Goal: Check status

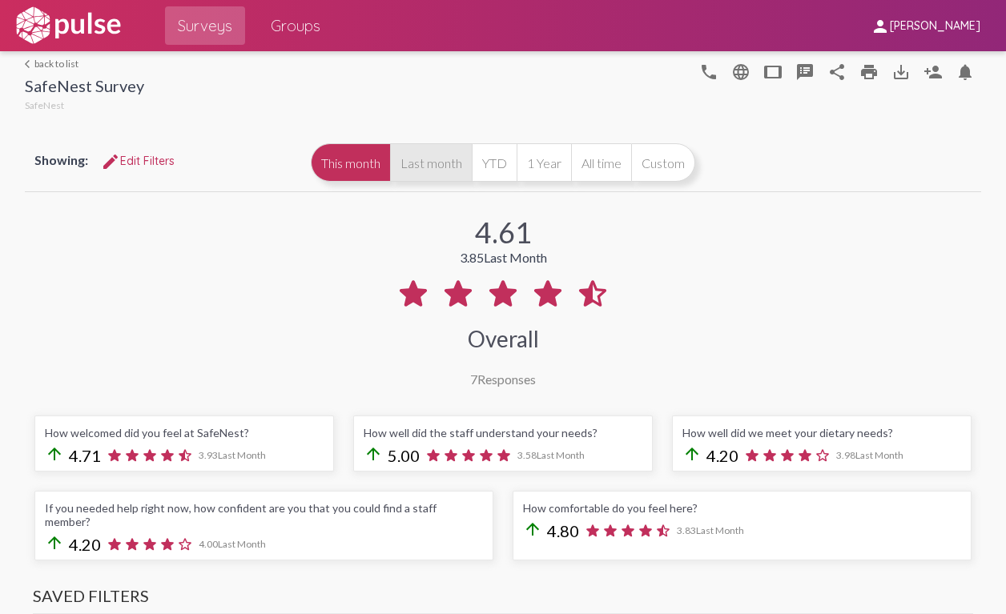
click at [424, 165] on button "Last month" at bounding box center [431, 162] width 82 height 38
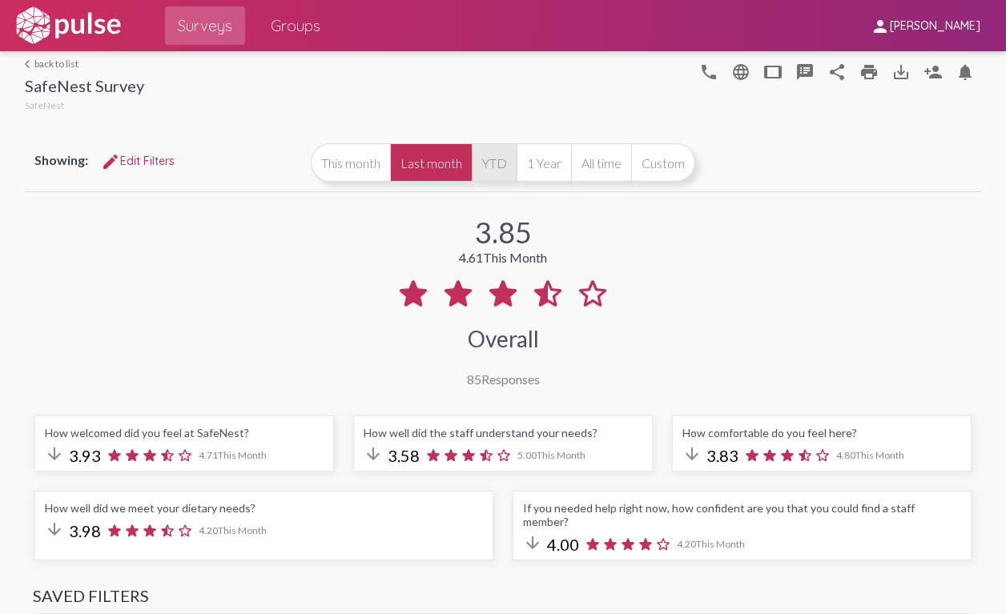
click at [497, 162] on button "YTD" at bounding box center [494, 162] width 45 height 38
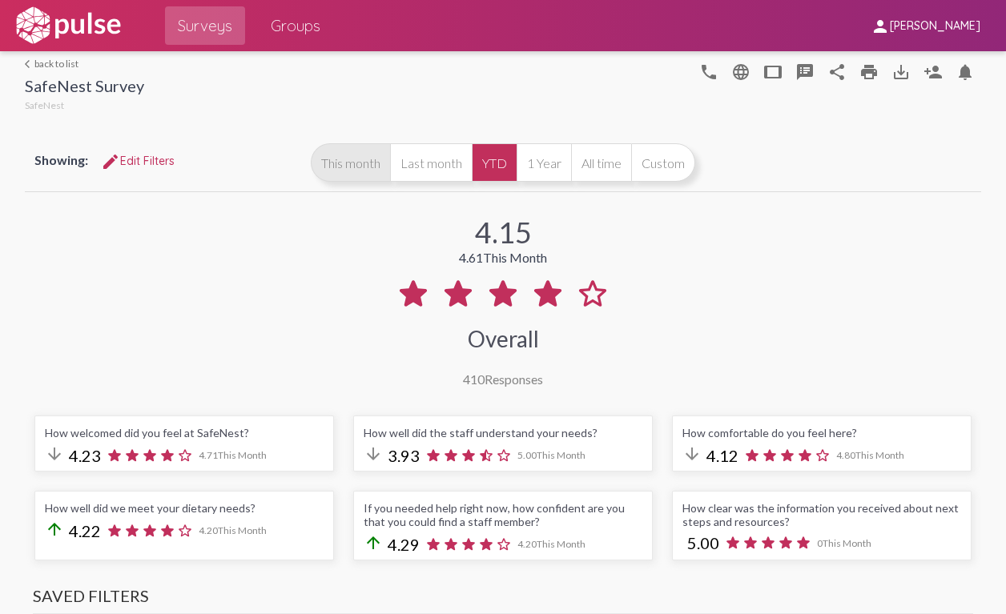
click at [352, 163] on button "This month" at bounding box center [350, 162] width 79 height 38
